Goal: Navigation & Orientation: Find specific page/section

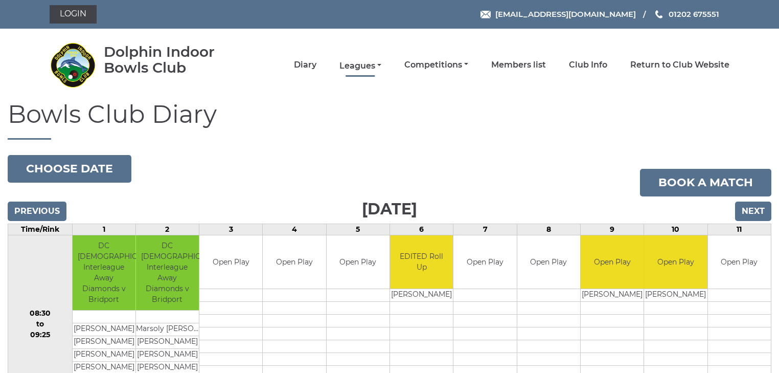
click at [373, 63] on link "Leagues" at bounding box center [361, 65] width 42 height 11
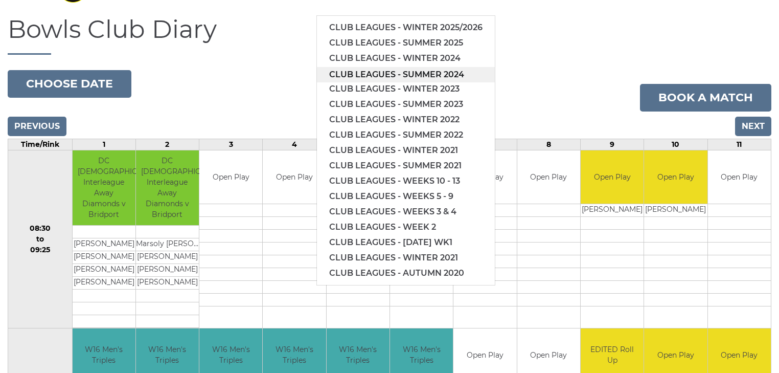
scroll to position [41, 0]
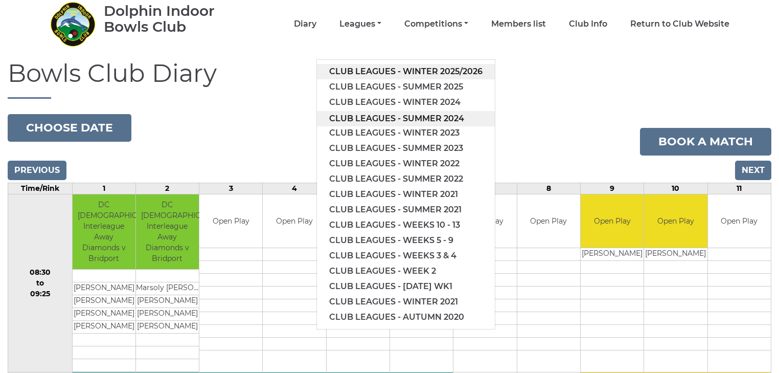
click at [406, 72] on link "Club leagues - Winter 2025/2026" at bounding box center [406, 71] width 178 height 15
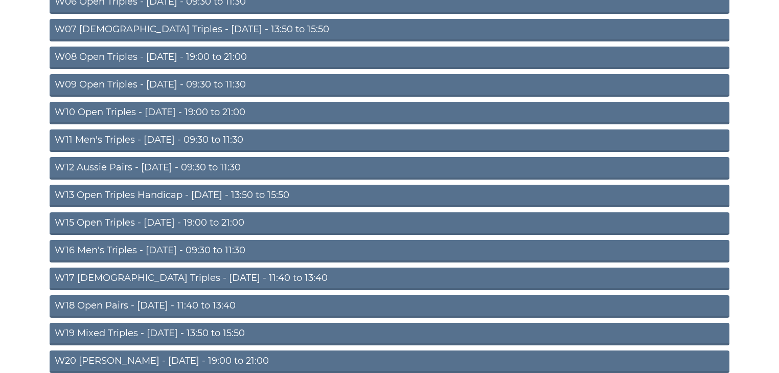
scroll to position [327, 0]
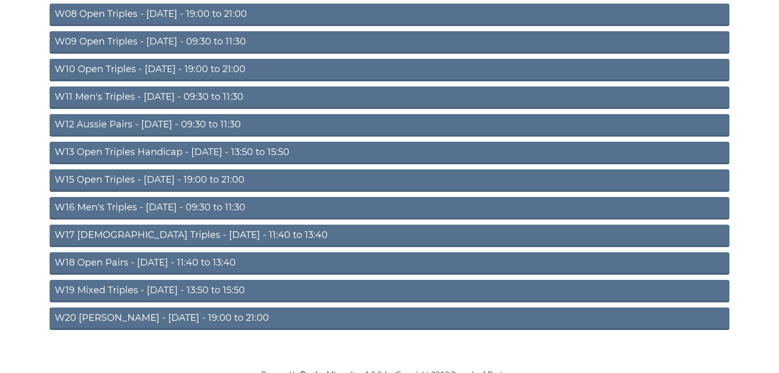
click at [136, 262] on link "W18 Open Pairs - [DATE] - 11:40 to 13:40" at bounding box center [390, 263] width 680 height 23
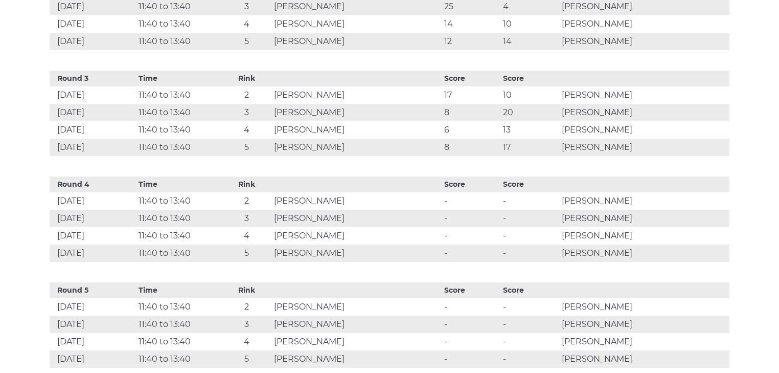
scroll to position [614, 0]
